Goal: Navigation & Orientation: Find specific page/section

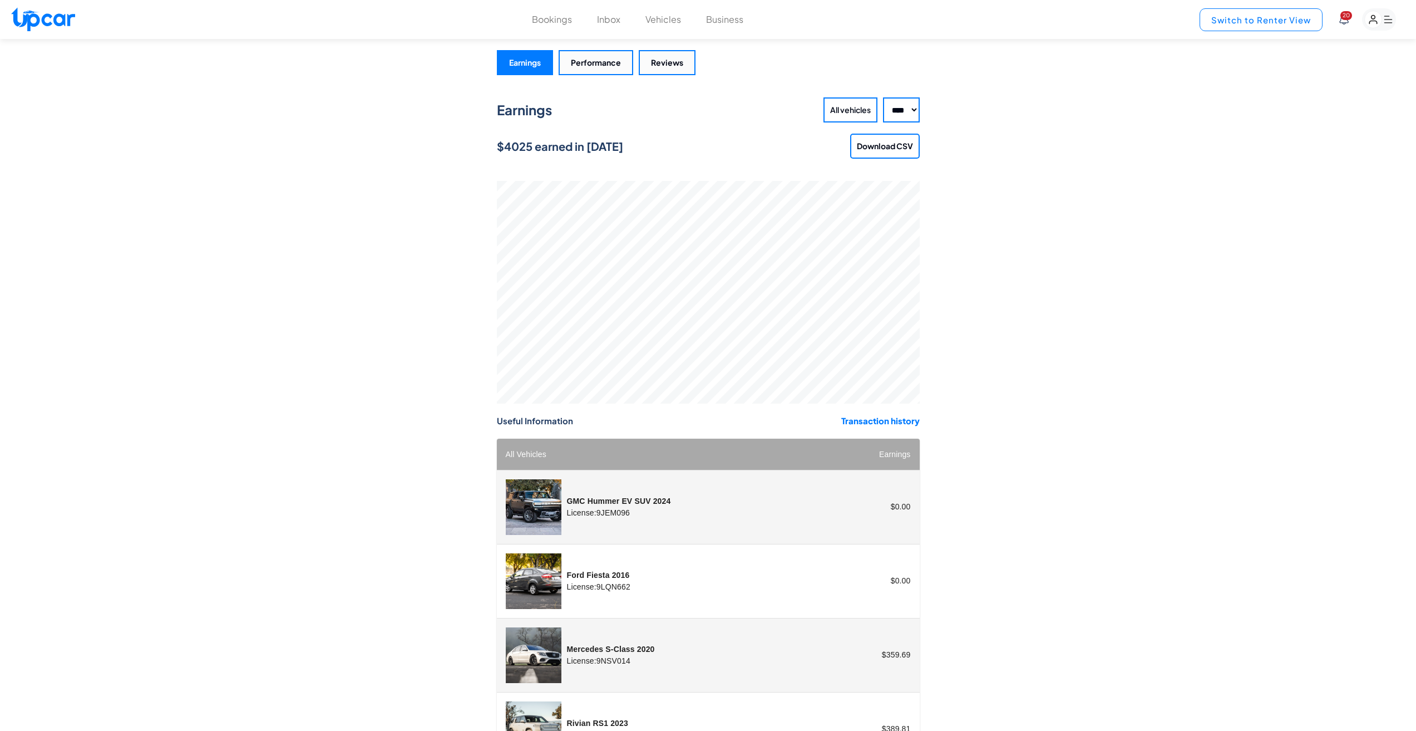
click at [1291, 16] on button "Switch to Renter View" at bounding box center [1261, 19] width 123 height 23
select select "********"
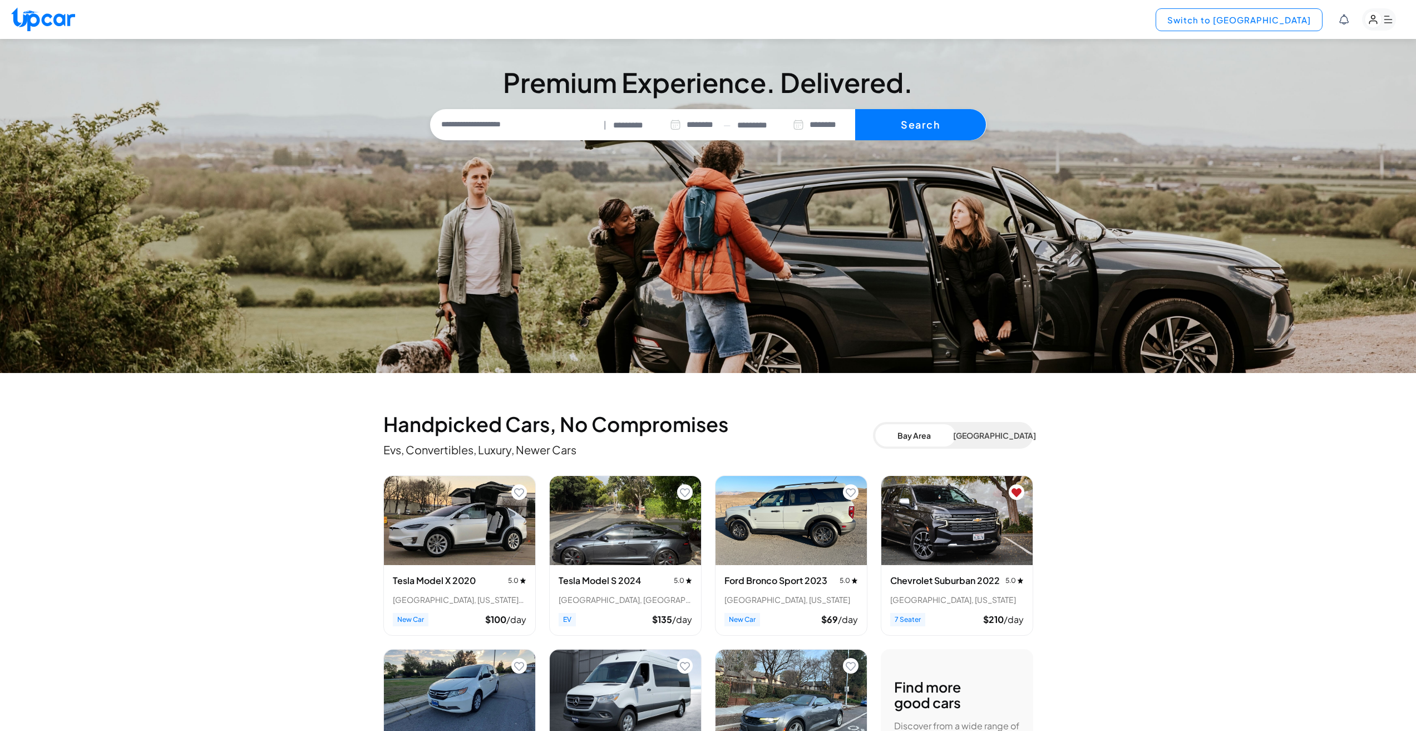
click at [1262, 18] on button "Switch to [GEOGRAPHIC_DATA]" at bounding box center [1239, 19] width 167 height 23
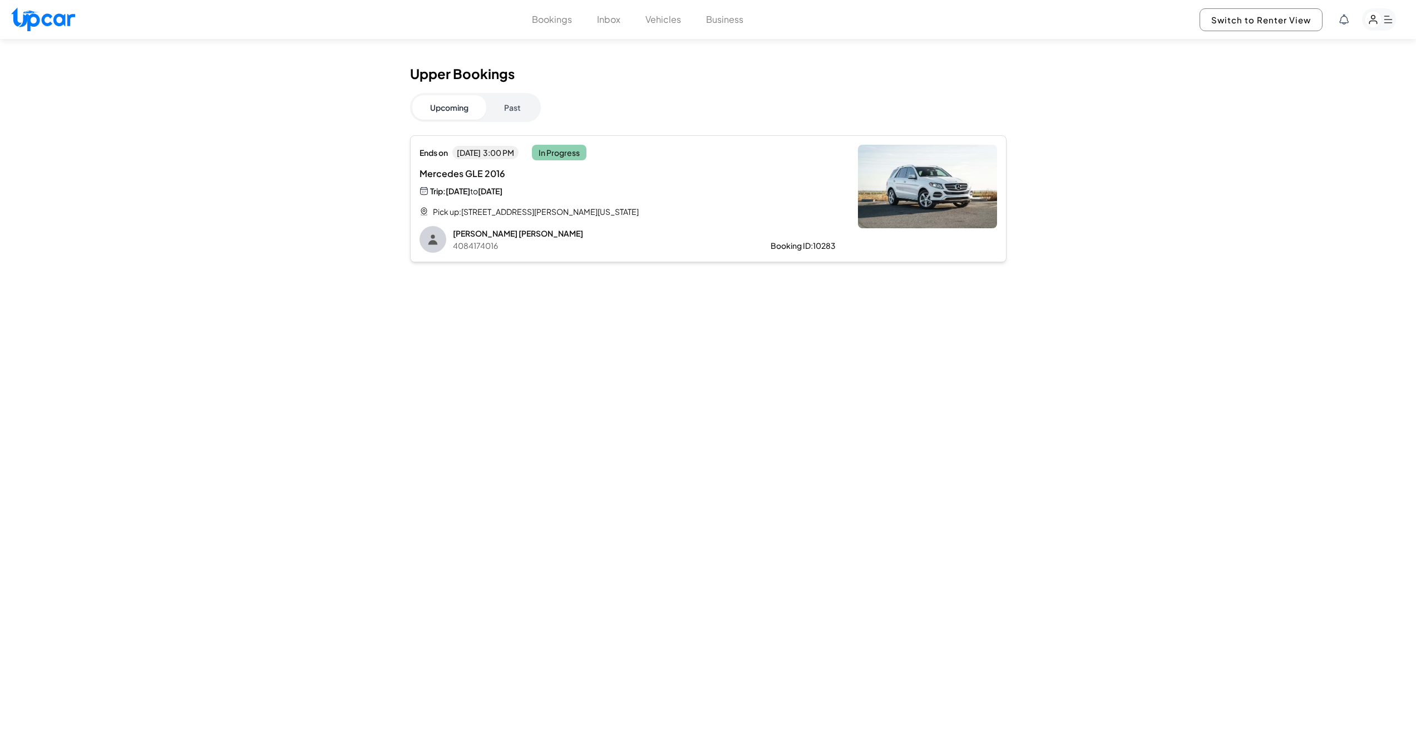
click at [668, 21] on button "Vehicles" at bounding box center [664, 19] width 36 height 13
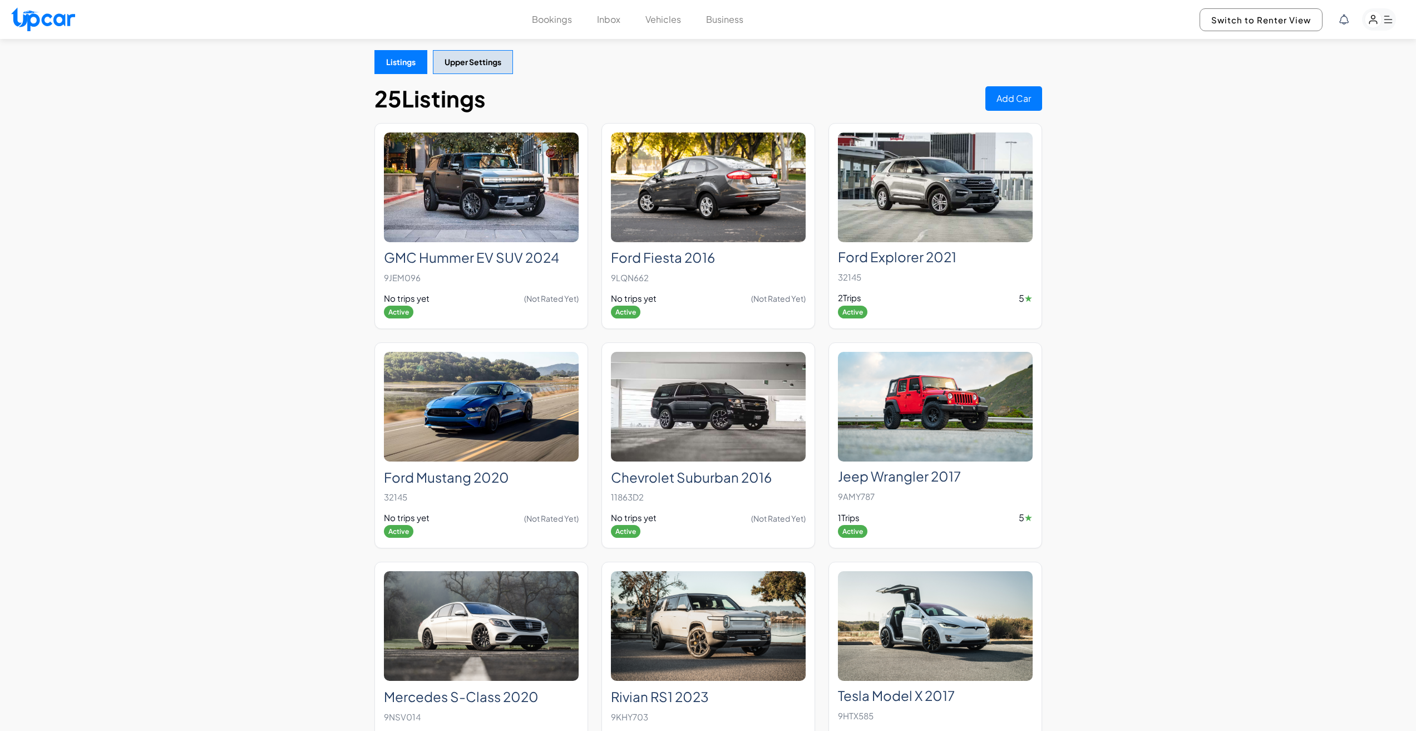
click at [727, 19] on button "Business" at bounding box center [724, 19] width 37 height 13
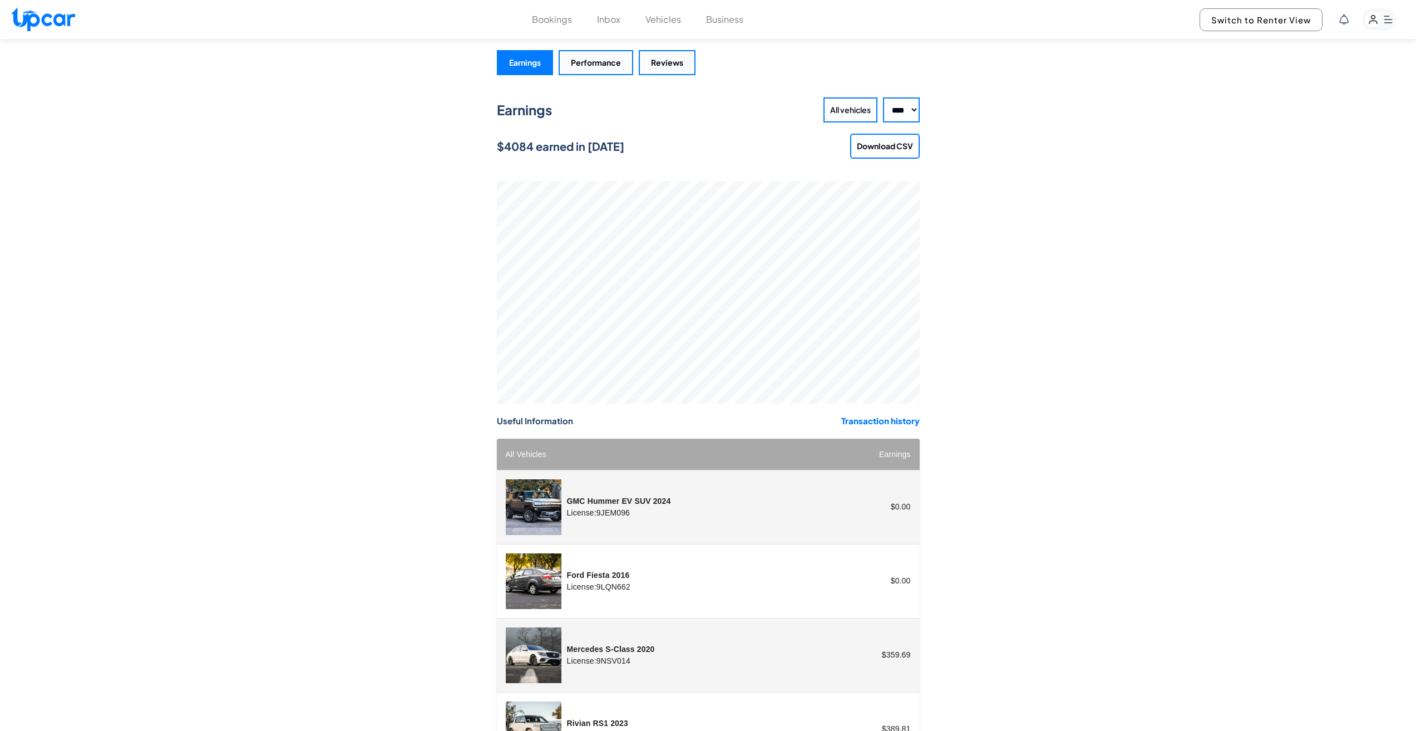
click at [609, 18] on button "Inbox" at bounding box center [608, 19] width 23 height 13
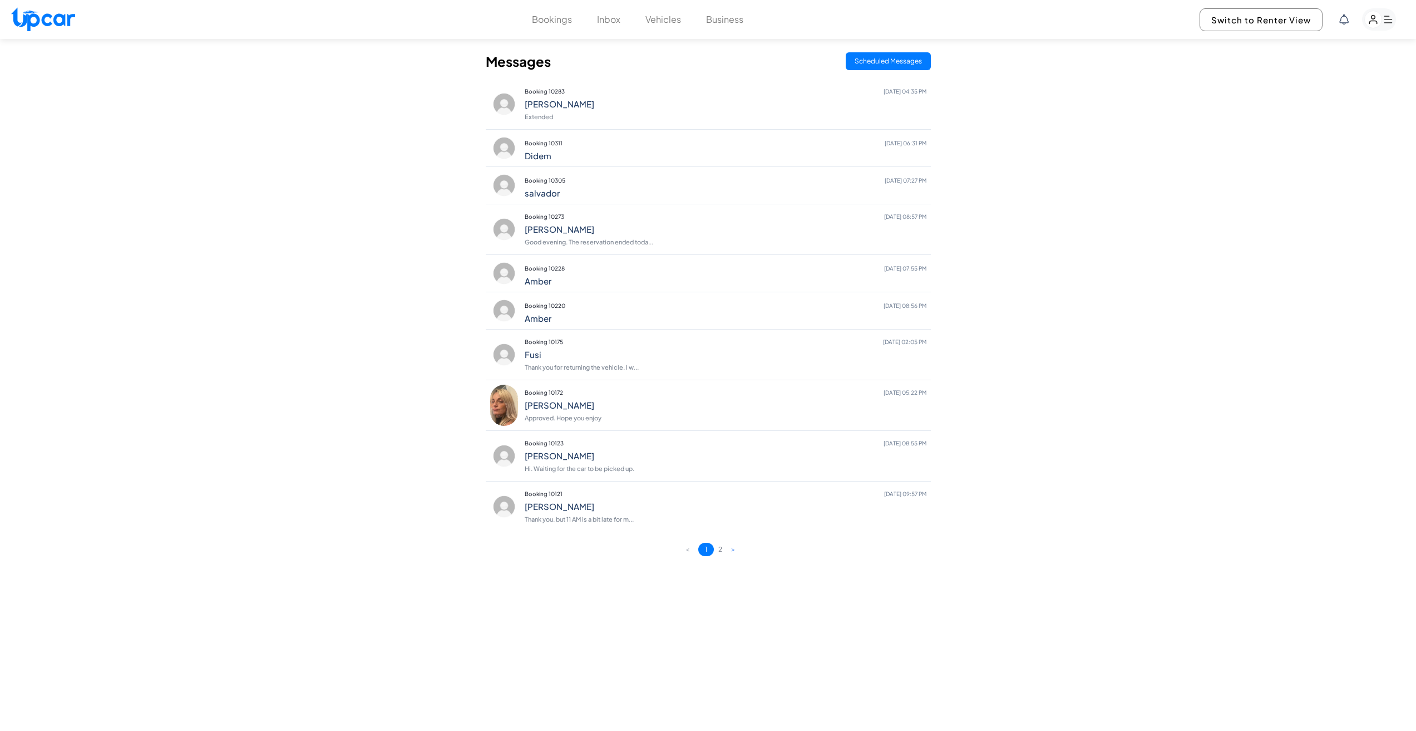
click at [555, 21] on button "Bookings" at bounding box center [552, 19] width 40 height 13
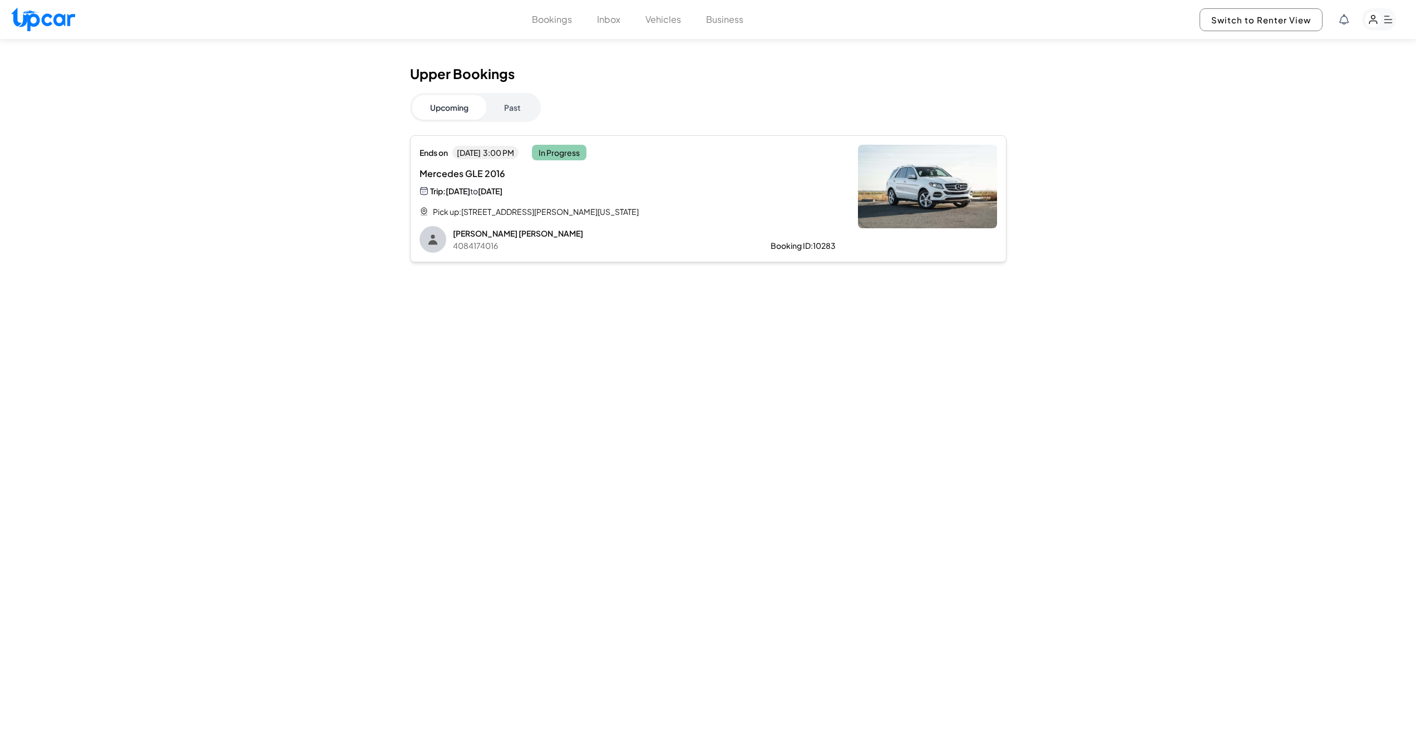
click at [997, 223] on img at bounding box center [927, 186] width 139 height 83
